Goal: Task Accomplishment & Management: Manage account settings

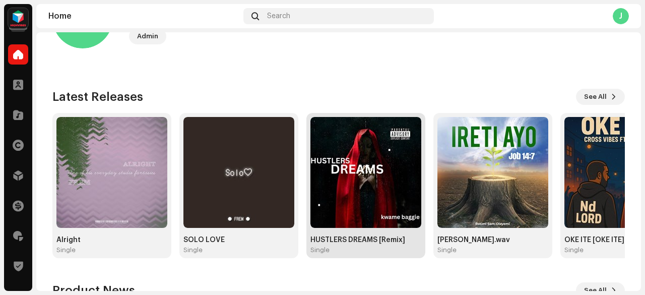
scroll to position [62, 0]
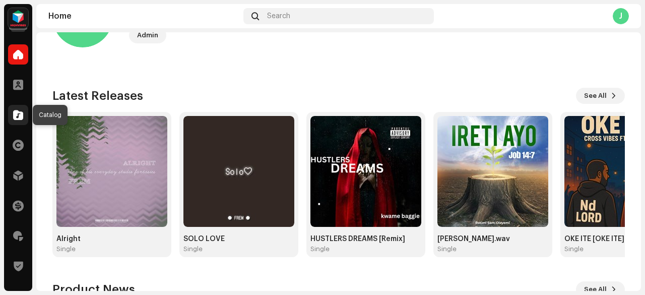
click at [16, 121] on div at bounding box center [18, 115] width 20 height 20
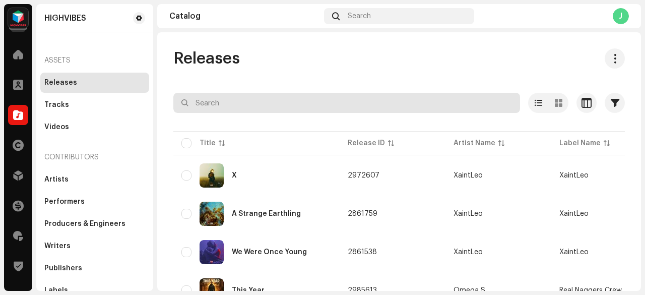
click at [293, 105] on input "text" at bounding box center [346, 103] width 347 height 20
type input "akushika"
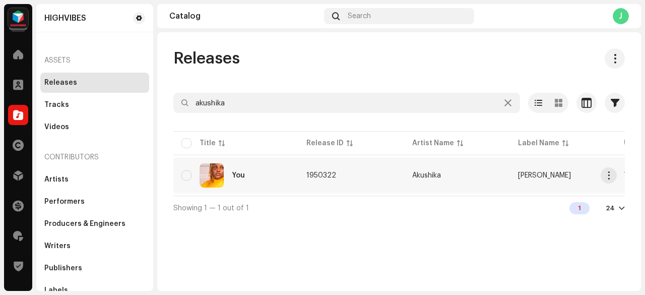
click at [371, 176] on td "1950322" at bounding box center [352, 175] width 106 height 36
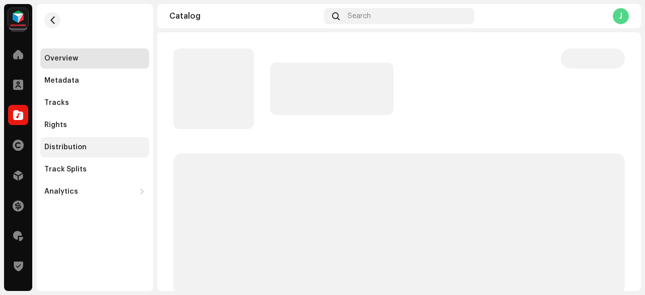
click at [96, 147] on div "Distribution" at bounding box center [94, 147] width 101 height 8
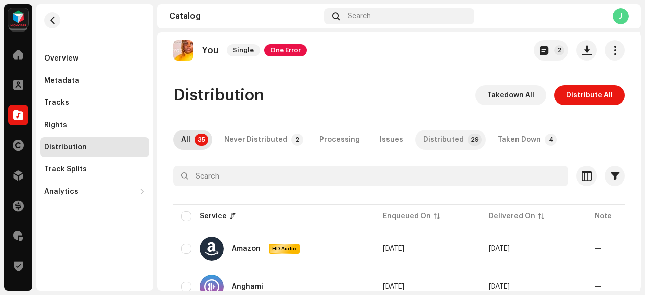
click at [447, 141] on div "Distributed" at bounding box center [444, 140] width 40 height 20
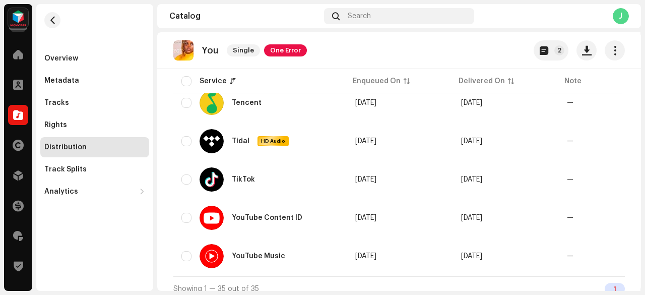
scroll to position [1081, 0]
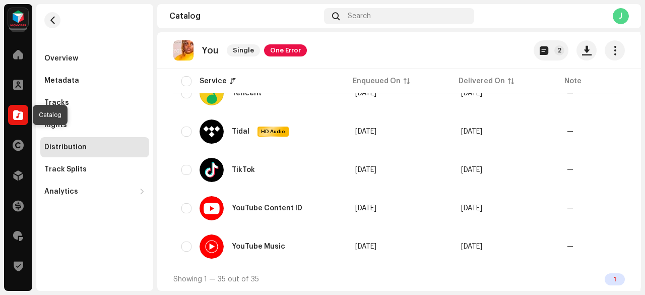
click at [21, 117] on span at bounding box center [18, 115] width 10 height 8
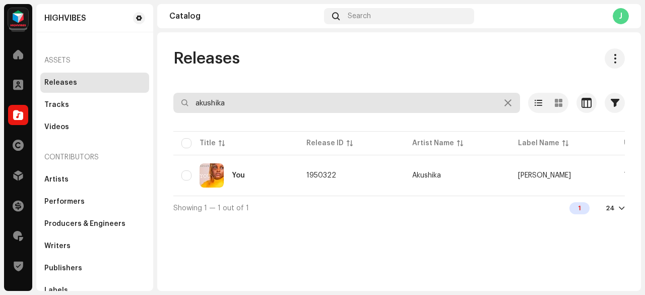
click at [237, 97] on input "akushika" at bounding box center [346, 103] width 347 height 20
paste input "701798100445"
drag, startPoint x: 266, startPoint y: 108, endPoint x: 280, endPoint y: 104, distance: 14.7
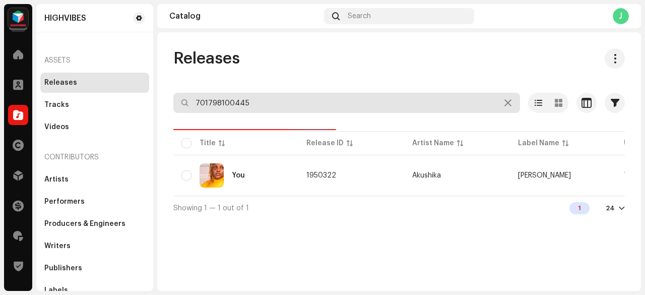
click at [280, 104] on input "701798100445" at bounding box center [346, 103] width 347 height 20
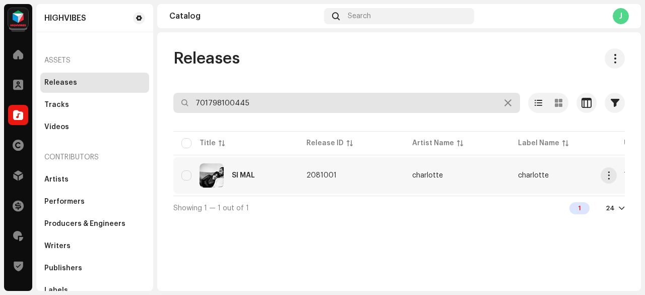
type input "701798100445"
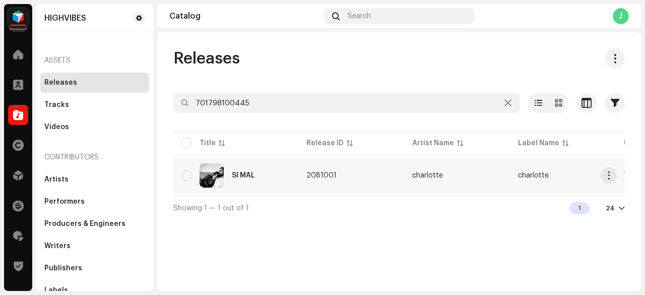
click at [274, 176] on div "SI MAL" at bounding box center [236, 175] width 109 height 24
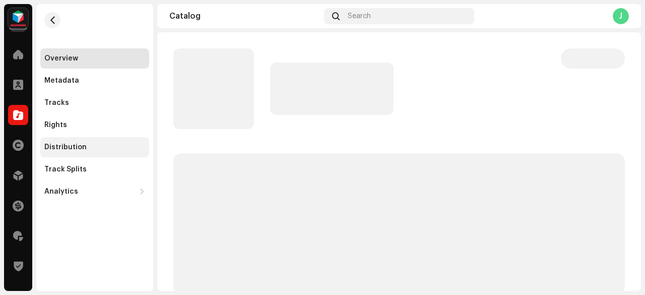
click at [102, 147] on div "Distribution" at bounding box center [94, 147] width 101 height 8
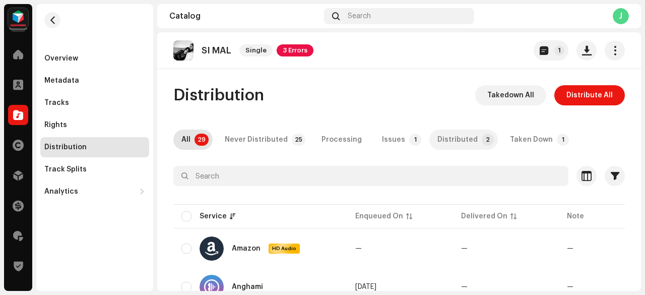
click at [459, 143] on div "Distributed" at bounding box center [458, 140] width 40 height 20
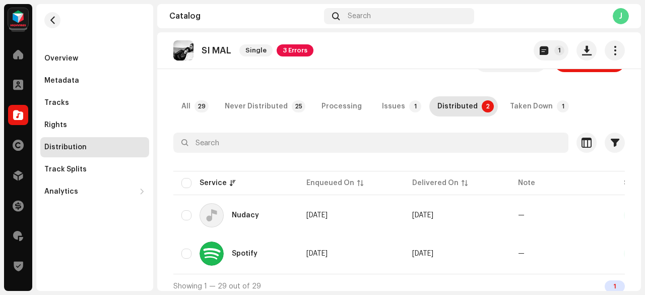
scroll to position [43, 0]
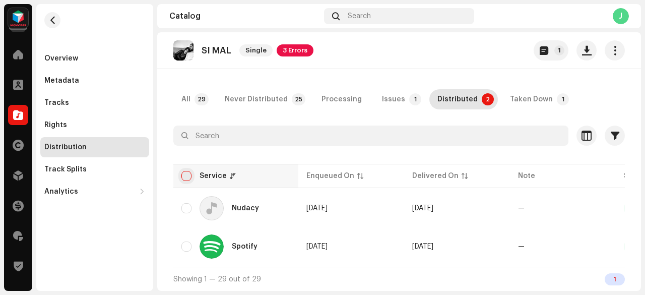
click at [186, 172] on input "checkbox" at bounding box center [187, 176] width 10 height 10
checkbox input "true"
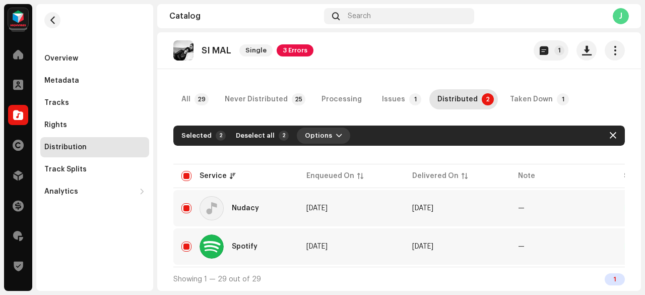
click at [314, 135] on span "Options" at bounding box center [318, 136] width 27 height 20
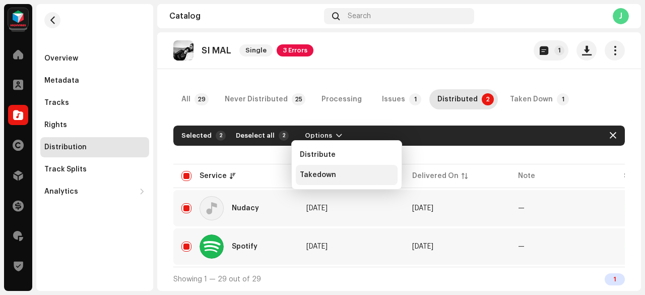
click at [321, 175] on span "Takedown" at bounding box center [318, 175] width 36 height 8
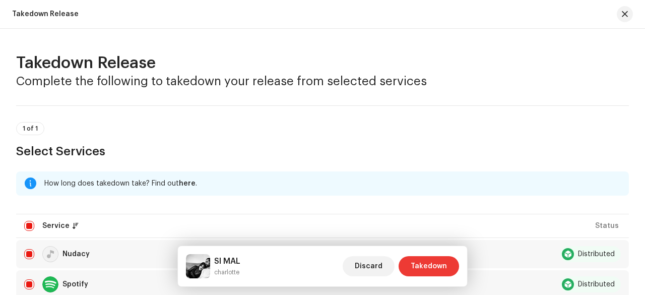
click at [438, 266] on span "Takedown" at bounding box center [429, 266] width 36 height 20
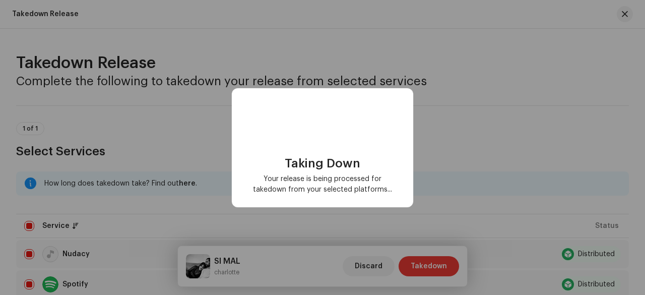
scroll to position [0, 0]
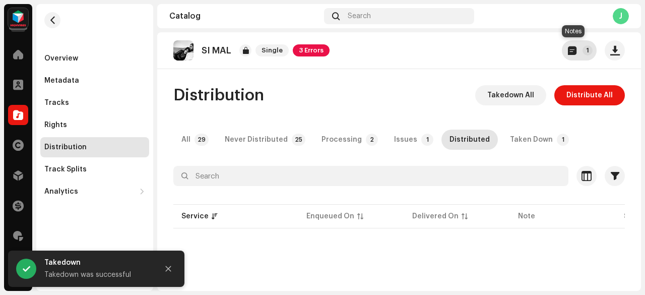
click at [568, 52] on span "button" at bounding box center [572, 50] width 9 height 8
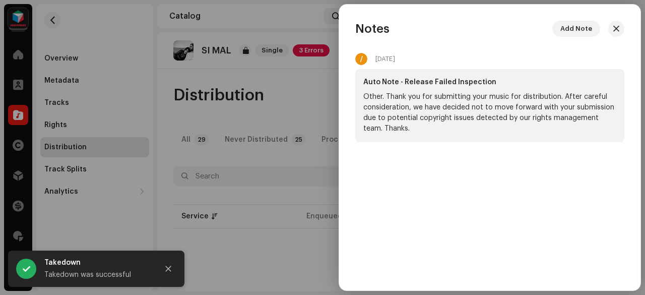
click at [277, 77] on div at bounding box center [322, 147] width 645 height 295
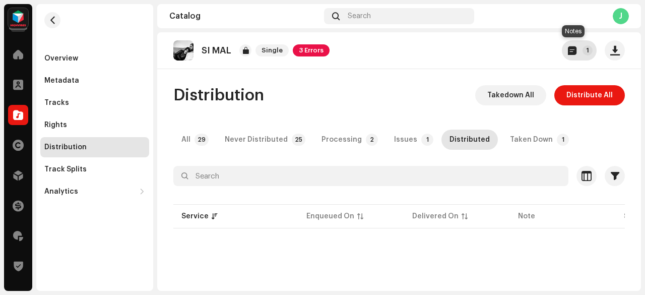
click at [568, 50] on span "button" at bounding box center [572, 50] width 9 height 8
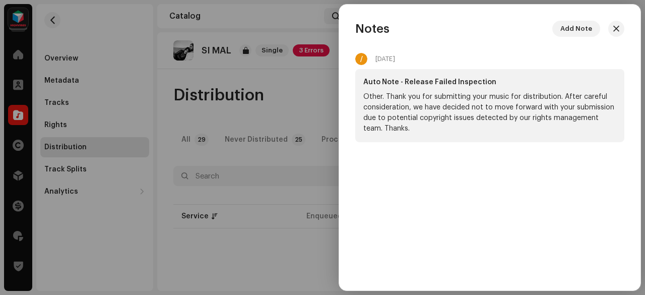
click at [290, 102] on div at bounding box center [322, 147] width 645 height 295
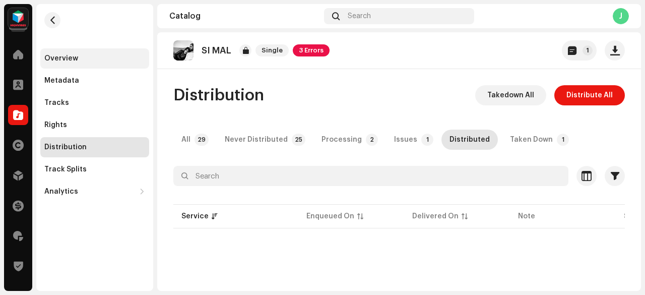
click at [92, 57] on div "Overview" at bounding box center [94, 58] width 101 height 8
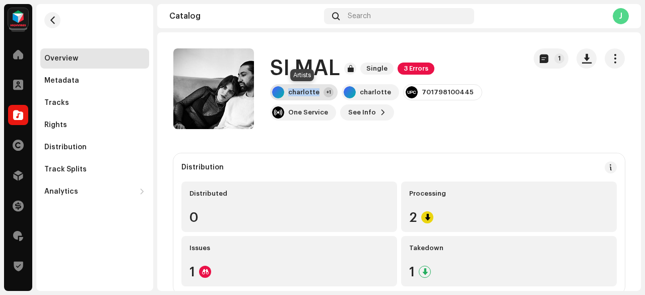
copy div "charlotte"
drag, startPoint x: 288, startPoint y: 92, endPoint x: 297, endPoint y: 59, distance: 34.0
click at [297, 59] on div "SI MAL Single 3 Errors charlotte +1 charlotte 701798100445 One Service See Info…" at bounding box center [394, 89] width 248 height 64
click at [17, 113] on span at bounding box center [18, 115] width 10 height 8
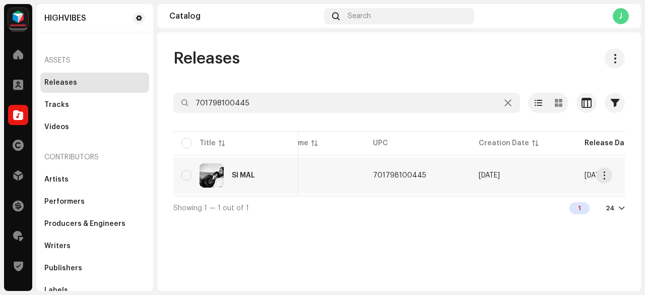
scroll to position [0, 253]
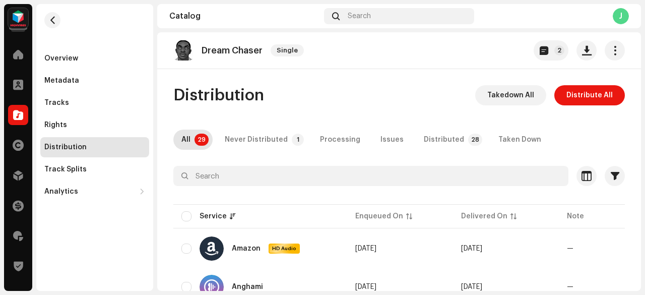
scroll to position [16, 0]
